Goal: Transaction & Acquisition: Purchase product/service

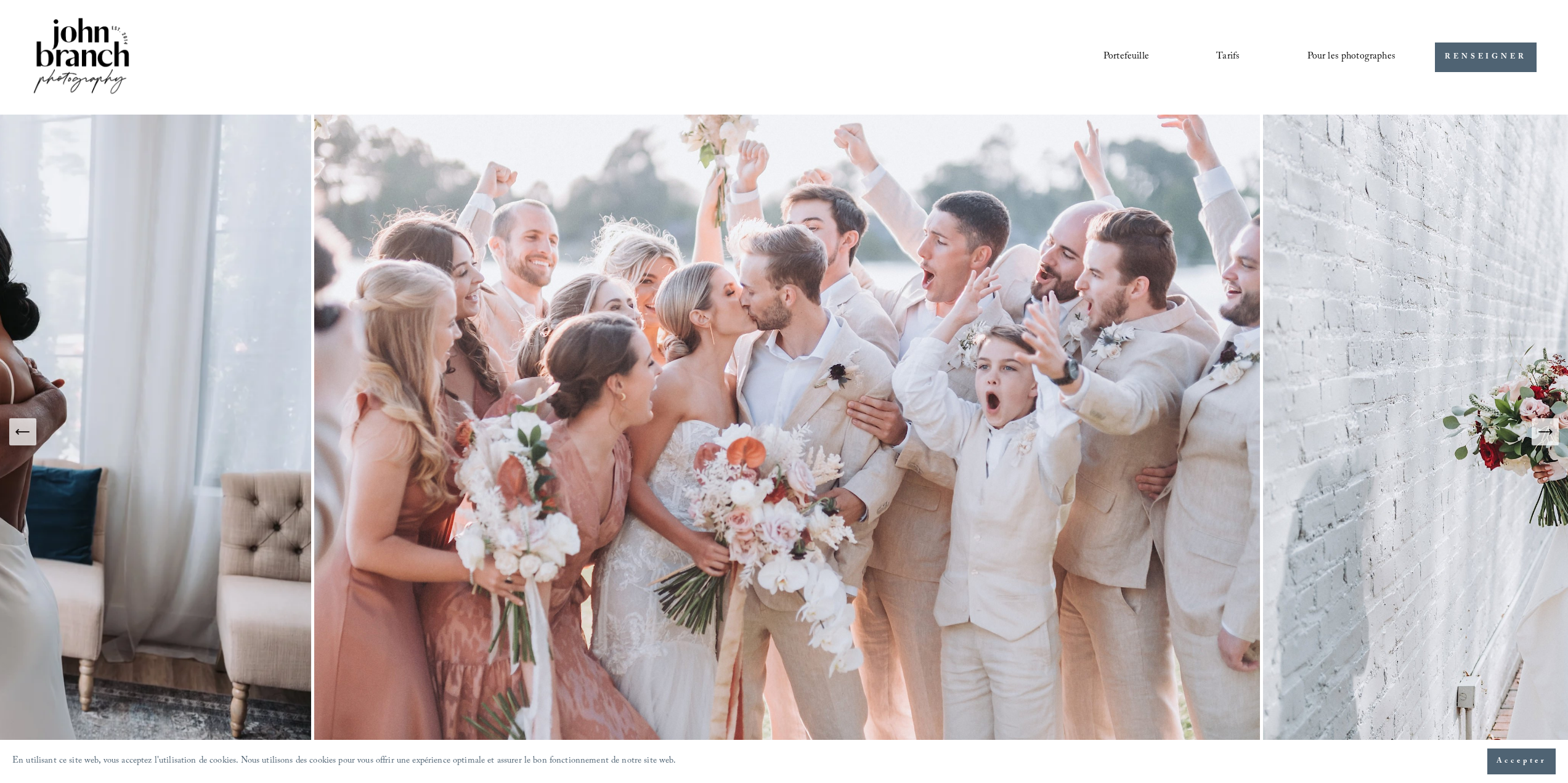
click at [0, 0] on font "Préréglages" at bounding box center [0, 0] width 0 height 0
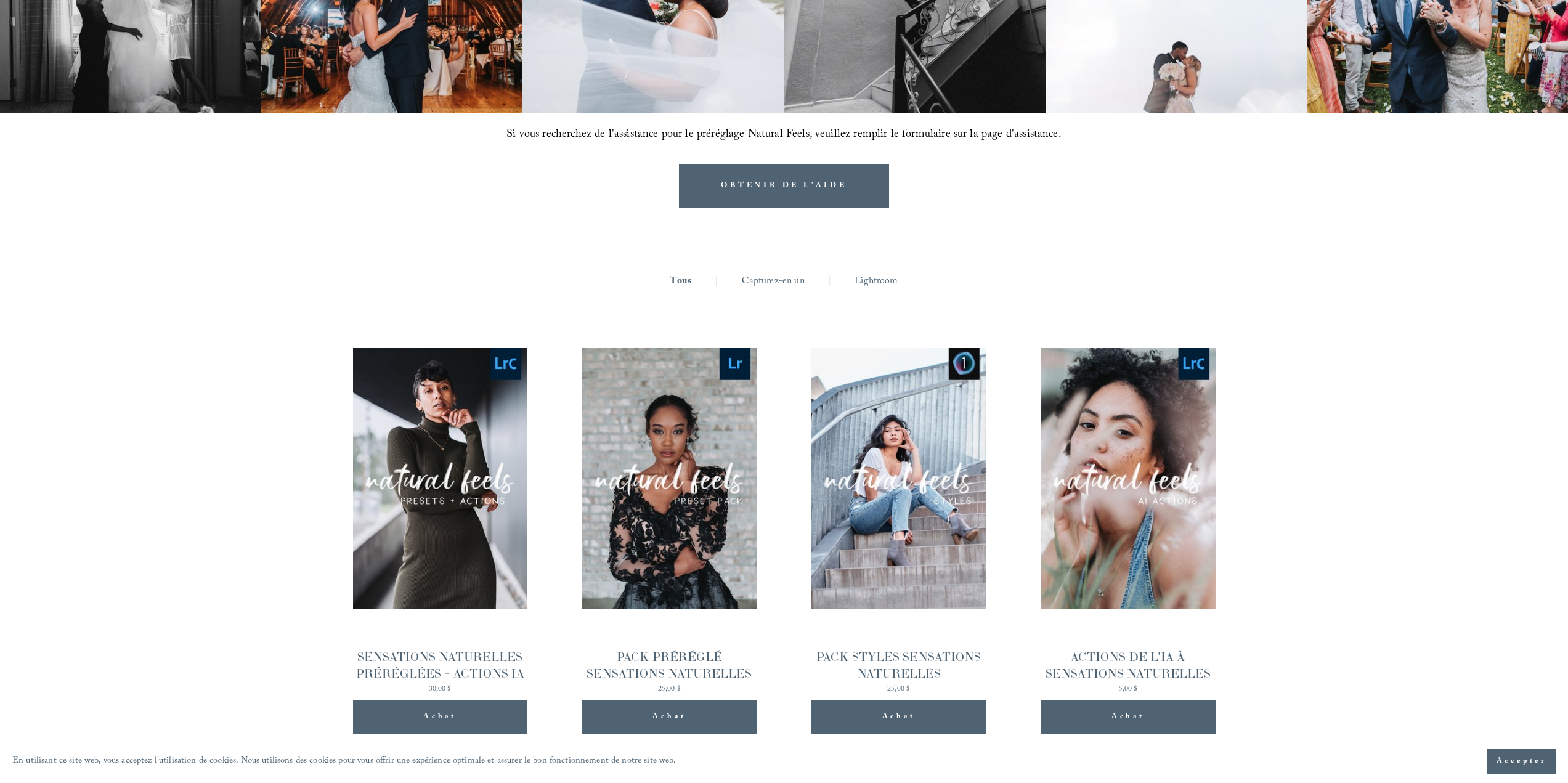
scroll to position [1294, 0]
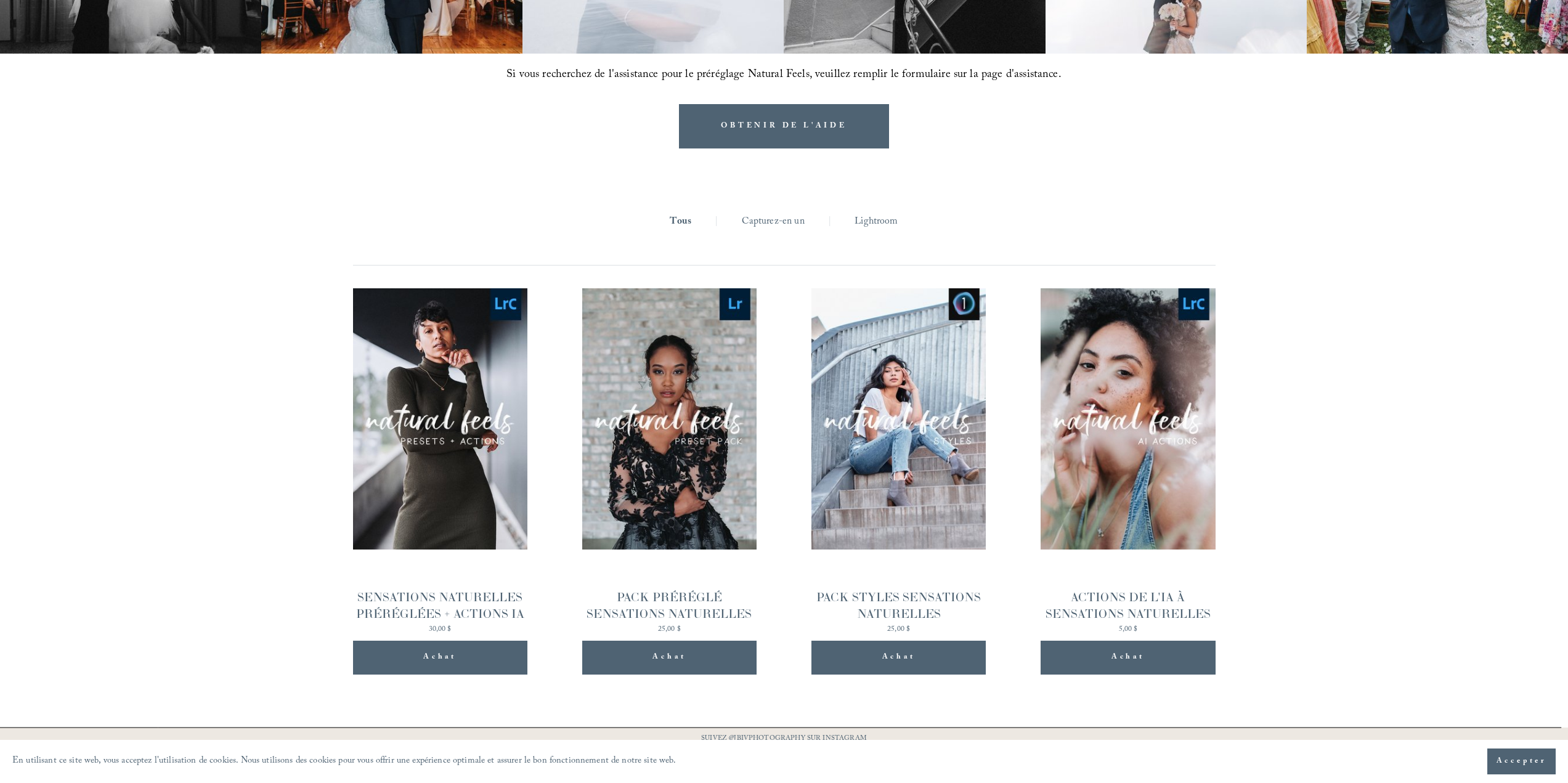
click at [870, 217] on font "Lightroom" at bounding box center [876, 222] width 43 height 17
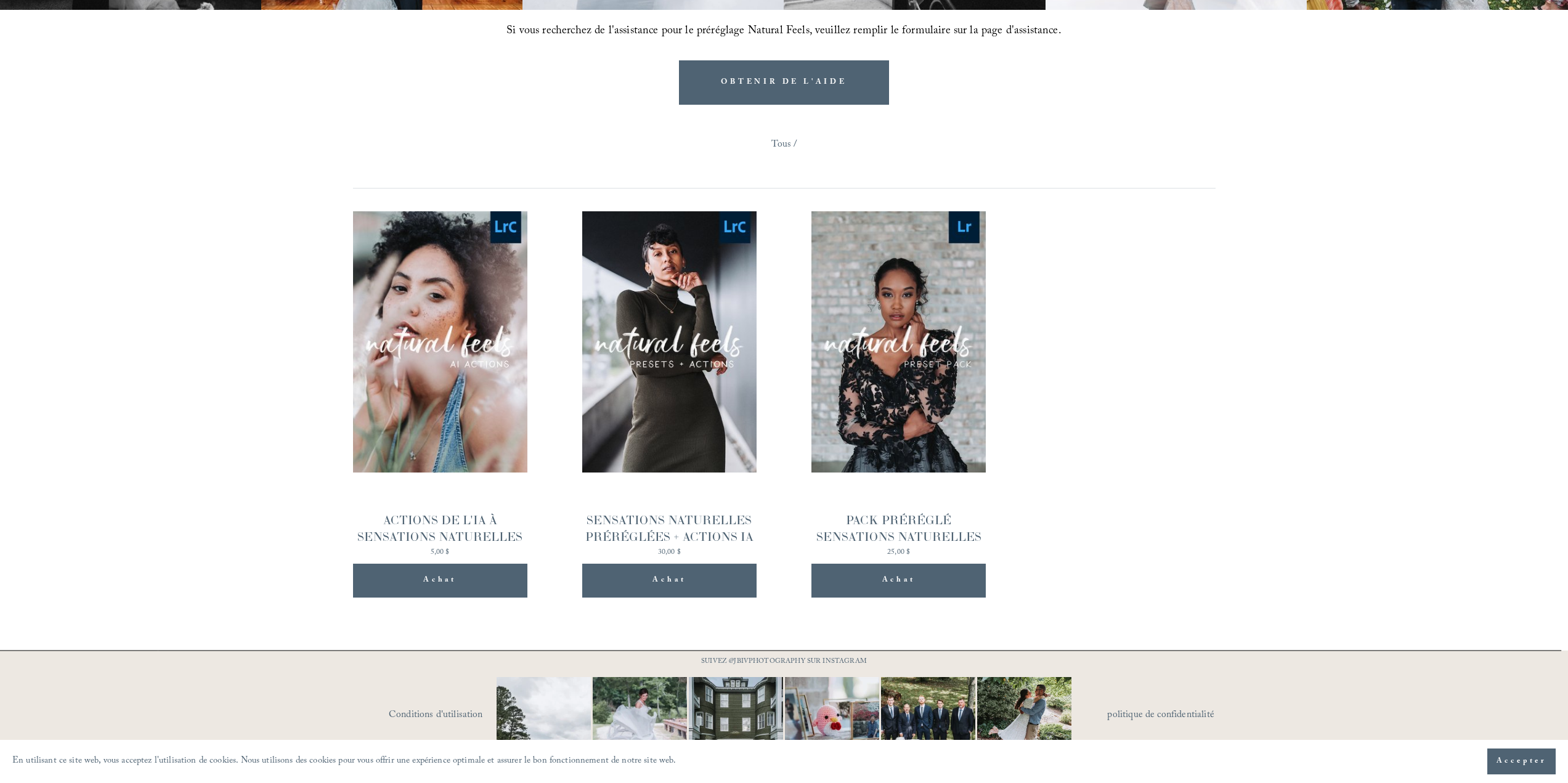
scroll to position [1373, 0]
